Goal: Task Accomplishment & Management: Complete application form

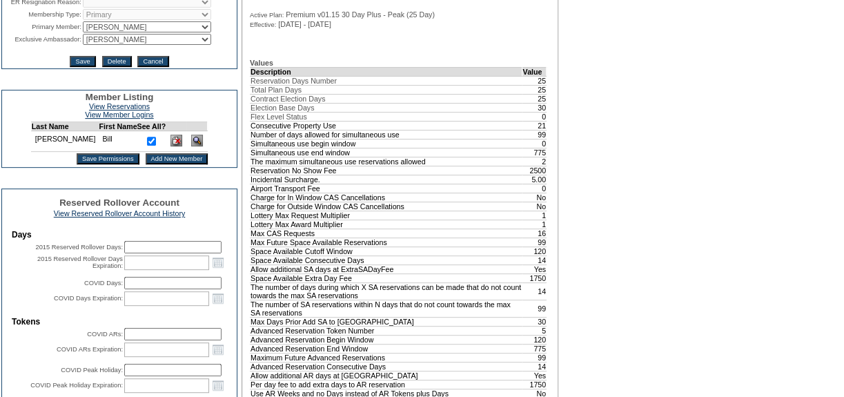
scroll to position [250, 0]
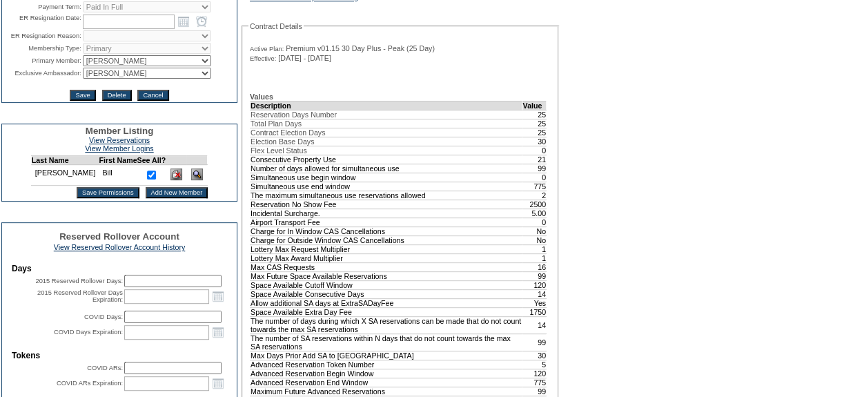
click at [146, 198] on input "Add New Member" at bounding box center [177, 192] width 63 height 11
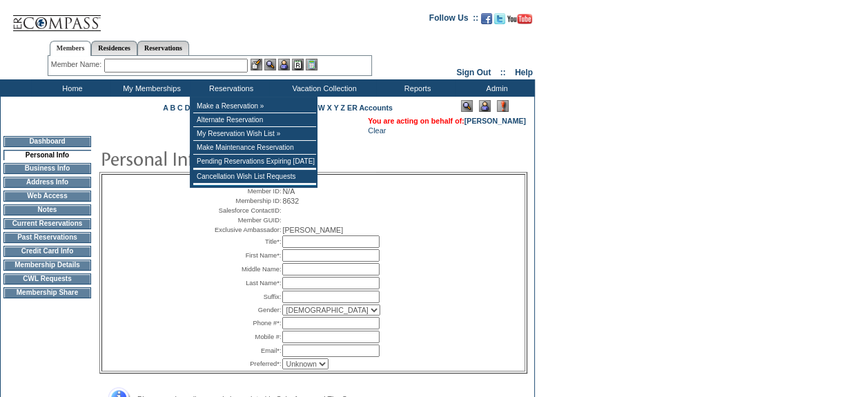
click at [306, 248] on input "text" at bounding box center [330, 241] width 97 height 12
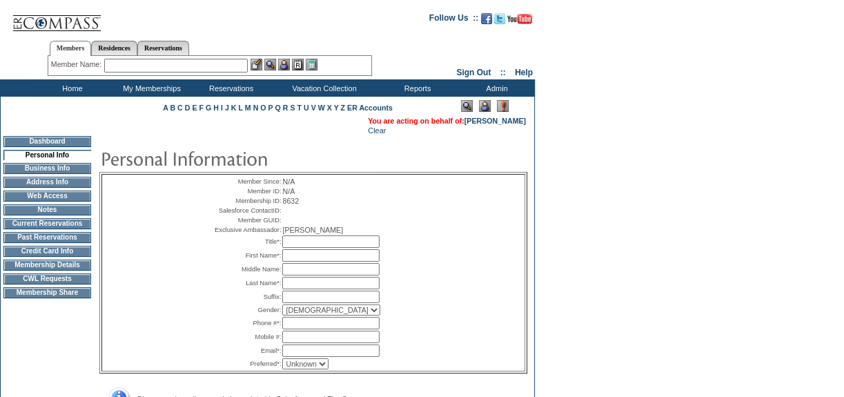
type input "Mrs."
click at [297, 357] on input "text" at bounding box center [330, 350] width 97 height 12
paste input "[EMAIL_ADDRESS][DOMAIN_NAME]"
type input "[EMAIL_ADDRESS][DOMAIN_NAME]"
click at [291, 261] on input "text" at bounding box center [330, 255] width 97 height 12
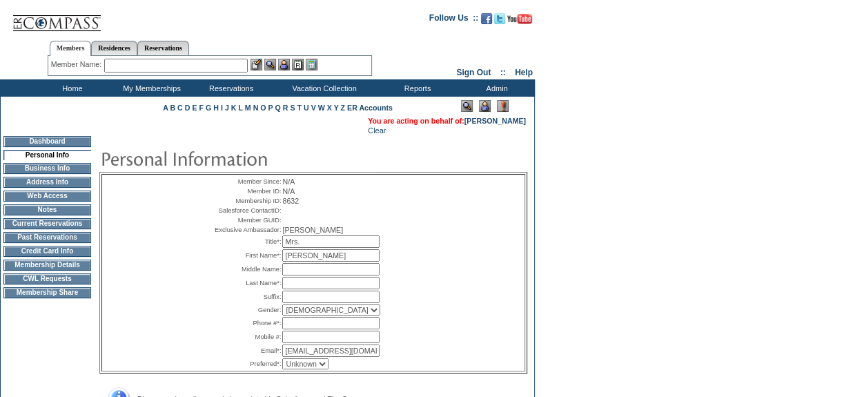
type input "[PERSON_NAME]"
click at [297, 289] on input "text" at bounding box center [330, 283] width 97 height 12
type input "[PERSON_NAME]"
click at [307, 315] on select "[DEMOGRAPHIC_DATA] [DEMOGRAPHIC_DATA]" at bounding box center [331, 309] width 98 height 11
select select "F"
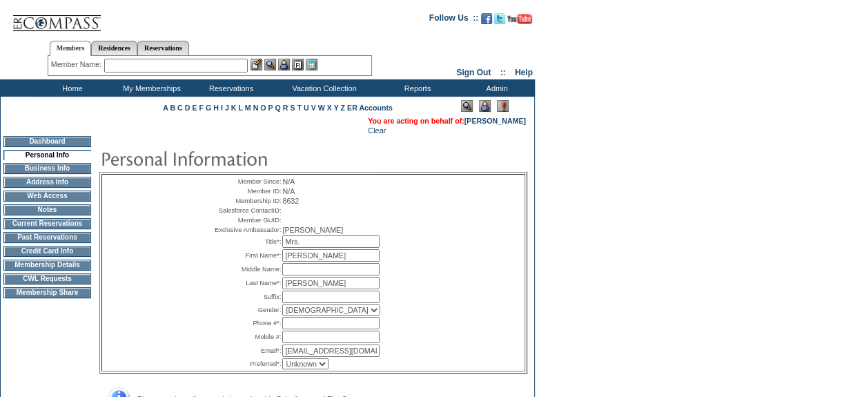
click at [282, 315] on select "[DEMOGRAPHIC_DATA] [DEMOGRAPHIC_DATA]" at bounding box center [331, 309] width 98 height 11
click at [306, 343] on input "text" at bounding box center [330, 336] width 97 height 12
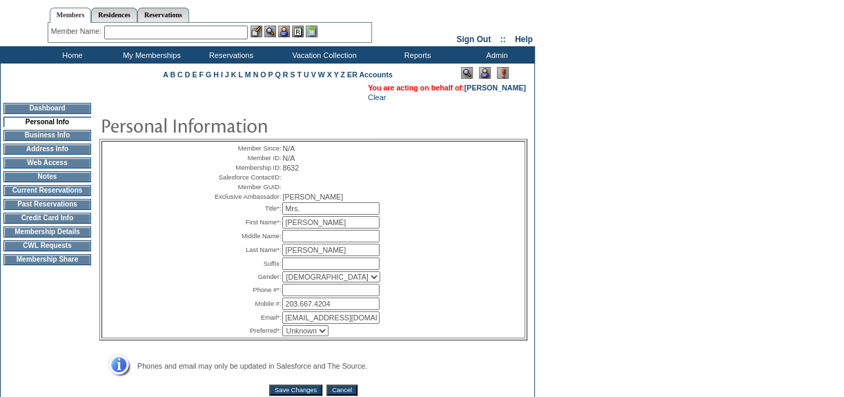
scroll to position [62, 0]
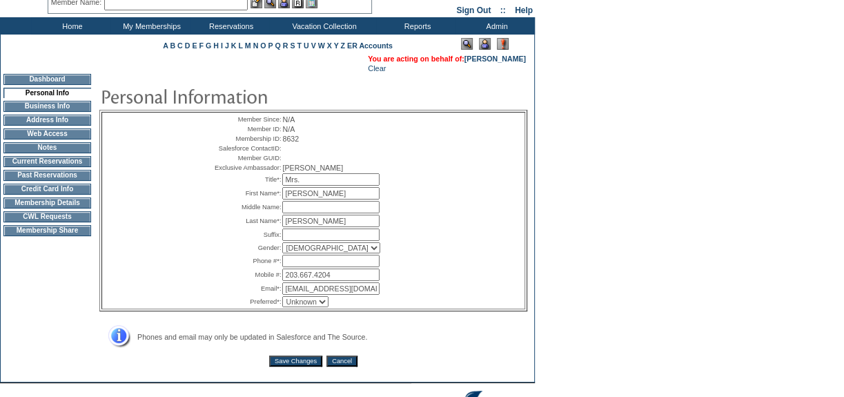
type input "203.667.4204"
click at [299, 307] on select "Unknown Email Phone Mobile" at bounding box center [305, 301] width 46 height 11
select select "E"
click at [282, 307] on select "Unknown Email Phone Mobile" at bounding box center [305, 301] width 46 height 11
click at [301, 366] on input "Save Changes" at bounding box center [295, 360] width 53 height 11
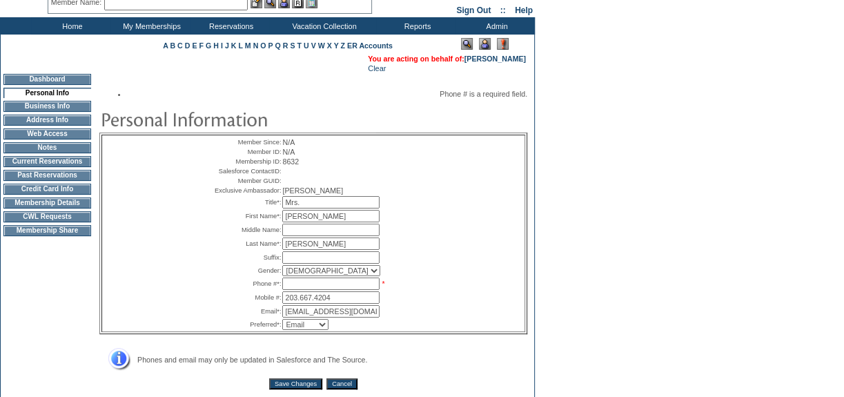
click at [306, 290] on input "text" at bounding box center [330, 283] width 97 height 12
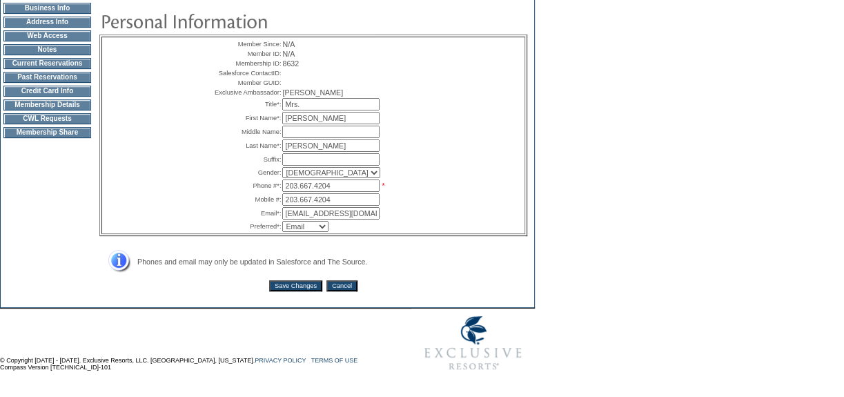
type input "203.667.4204"
click at [296, 280] on input "Save Changes" at bounding box center [295, 285] width 53 height 11
